Goal: Information Seeking & Learning: Get advice/opinions

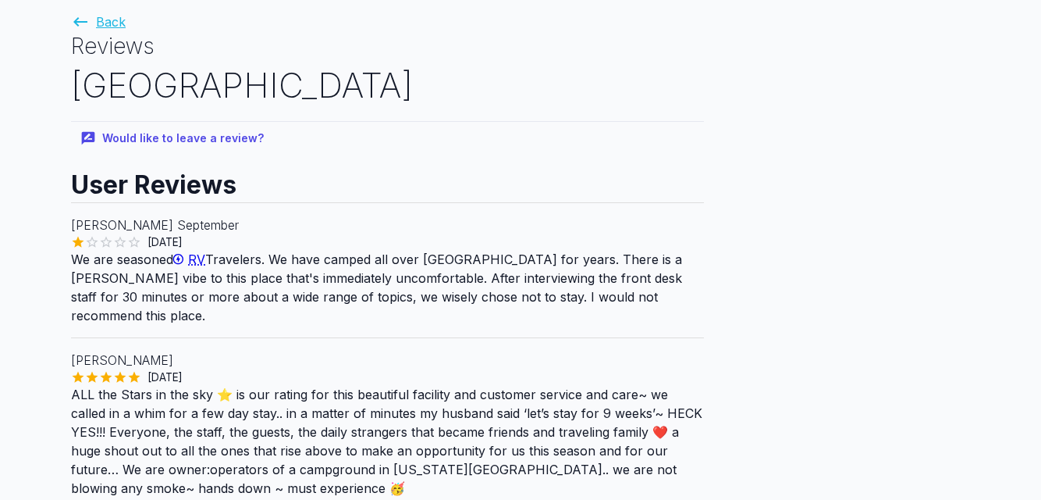
click at [94, 25] on link "Back" at bounding box center [98, 22] width 55 height 16
click at [98, 19] on link "Back" at bounding box center [98, 22] width 55 height 16
click at [77, 23] on icon at bounding box center [80, 21] width 14 height 9
